Goal: Transaction & Acquisition: Purchase product/service

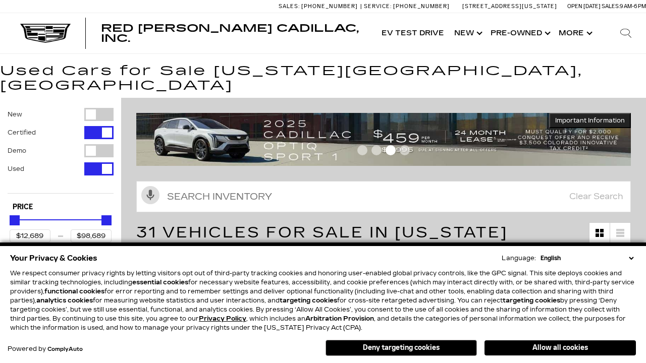
scroll to position [502, 0]
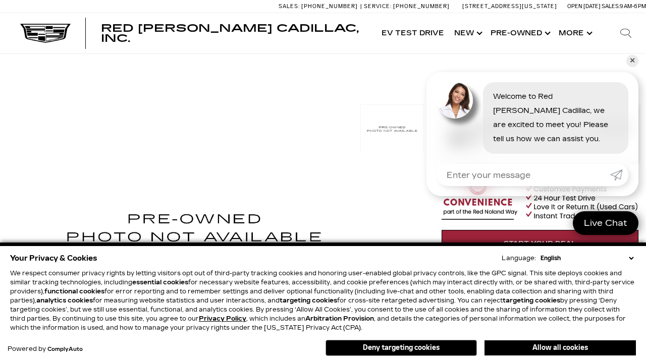
scroll to position [552, 0]
